Goal: Task Accomplishment & Management: Use online tool/utility

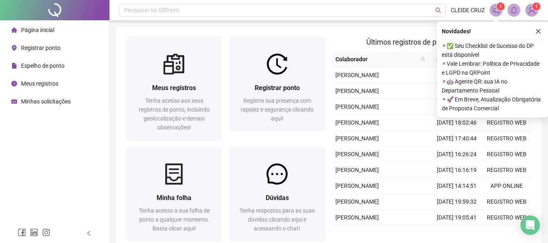
click at [275, 75] on div "Registrar ponto Registre sua presença com rapidez e segurança clicando aqui!" at bounding box center [277, 103] width 97 height 56
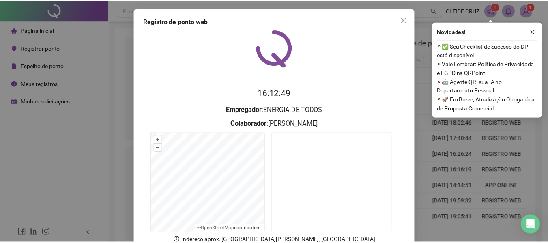
scroll to position [56, 0]
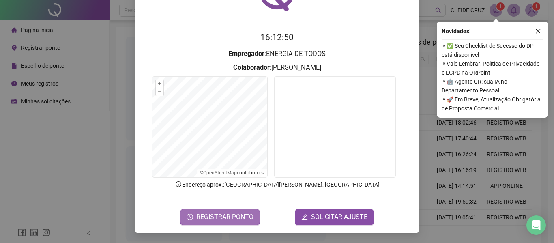
click at [227, 217] on span "REGISTRAR PONTO" at bounding box center [224, 217] width 57 height 10
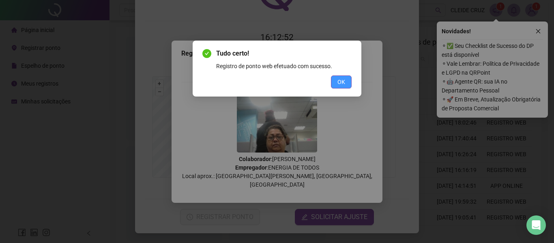
click at [342, 82] on span "OK" at bounding box center [342, 81] width 8 height 9
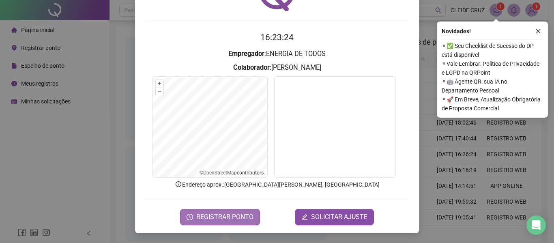
click at [217, 216] on span "REGISTRAR PONTO" at bounding box center [224, 217] width 57 height 10
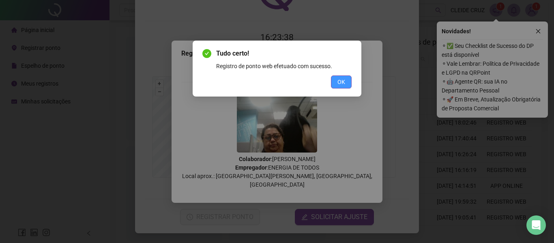
click at [340, 78] on span "OK" at bounding box center [342, 81] width 8 height 9
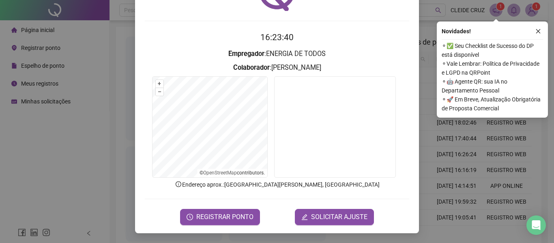
click at [66, 160] on div "Registro de ponto web 16:23:40 Empregador : ENERGIA DE TODOS Colaborador : [PER…" at bounding box center [277, 121] width 554 height 243
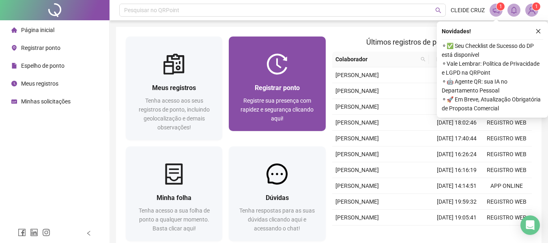
click at [282, 74] on img at bounding box center [277, 64] width 21 height 21
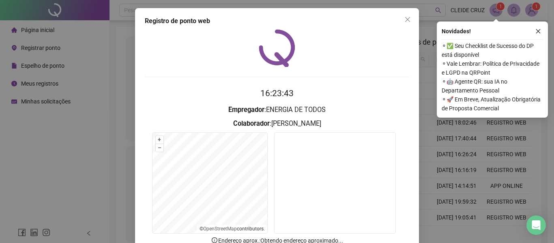
click at [36, 134] on div "Registro de ponto web 16:23:43 Empregador : ENERGIA DE TODOS Colaborador : [PER…" at bounding box center [277, 121] width 554 height 243
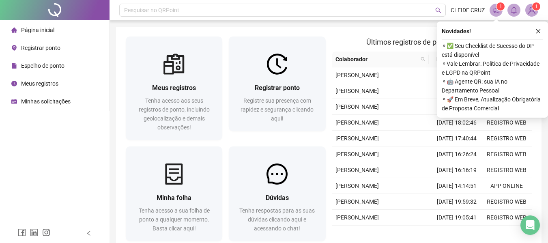
click at [49, 155] on div "Página inicial Registrar ponto Espelho de ponto Meus registros Minhas solicitaç…" at bounding box center [55, 112] width 110 height 224
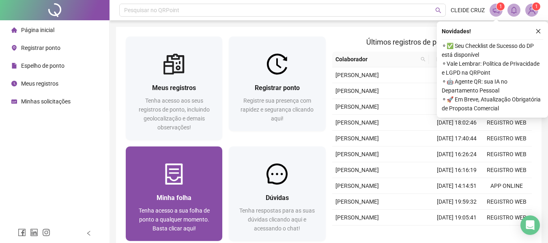
drag, startPoint x: 59, startPoint y: 146, endPoint x: 169, endPoint y: 224, distance: 135.3
click at [93, 165] on div "Página inicial Registrar ponto Espelho de ponto Meus registros Minhas solicitaç…" at bounding box center [55, 112] width 110 height 224
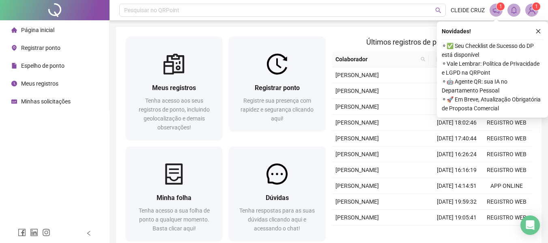
click at [63, 162] on div "Página inicial Registrar ponto Espelho de ponto Meus registros Minhas solicitaç…" at bounding box center [55, 112] width 110 height 224
click at [51, 141] on div "Página inicial Registrar ponto Espelho de ponto Meus registros Minhas solicitaç…" at bounding box center [55, 112] width 110 height 224
